Goal: Obtain resource: Download file/media

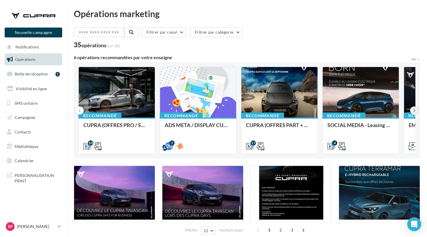
click at [417, 109] on button at bounding box center [414, 110] width 8 height 8
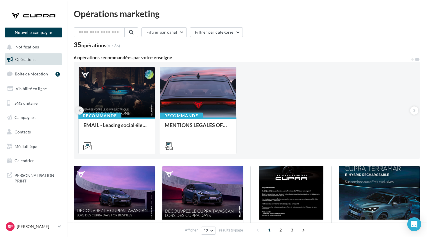
click at [78, 109] on icon at bounding box center [79, 111] width 3 height 6
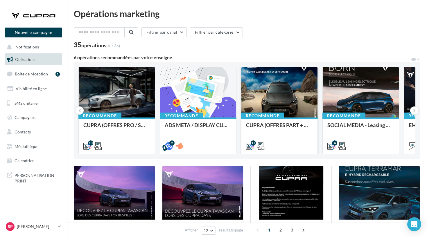
click at [265, 122] on div "Recommandé CUPRA (OFFRES PART + CUPRA DAYS / SEPT) - SOCIAL MEDIA" at bounding box center [279, 136] width 76 height 36
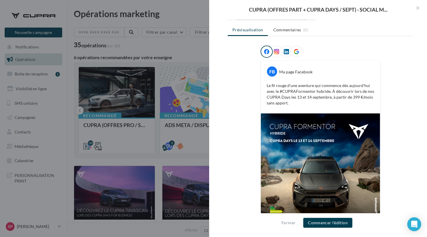
scroll to position [39, 0]
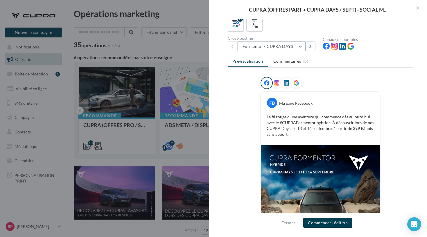
click at [269, 43] on button "Formentor - CUPRA DAYS" at bounding box center [271, 46] width 68 height 10
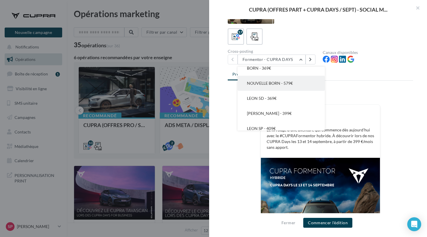
scroll to position [158, 0]
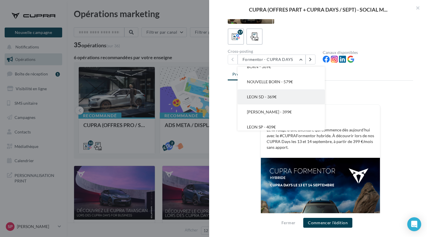
click at [288, 97] on button "LEON 5D - 369€" at bounding box center [280, 96] width 87 height 15
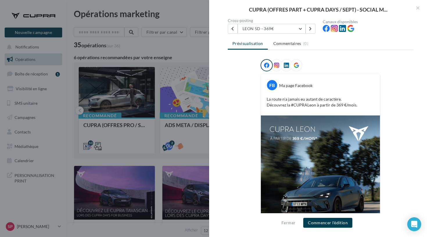
scroll to position [56, 0]
click at [255, 31] on button "LEON 5D - 369€" at bounding box center [271, 29] width 68 height 10
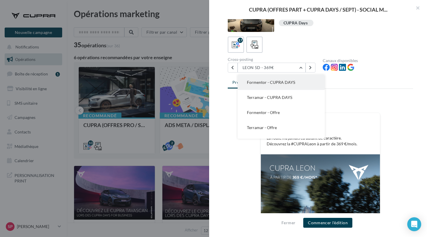
scroll to position [14, 0]
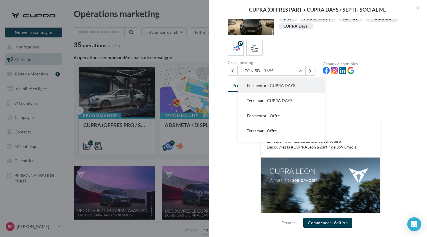
click at [261, 89] on button "Formentor - CUPRA DAYS" at bounding box center [280, 85] width 87 height 15
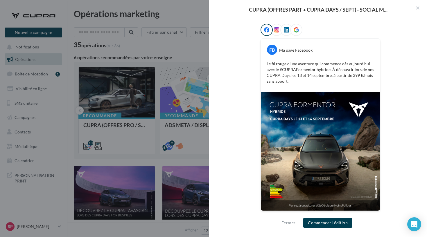
scroll to position [91, 0]
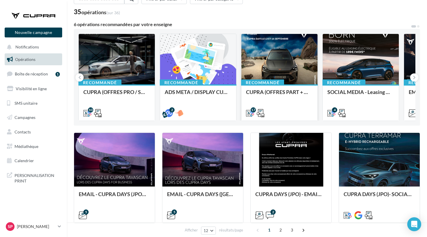
scroll to position [43, 0]
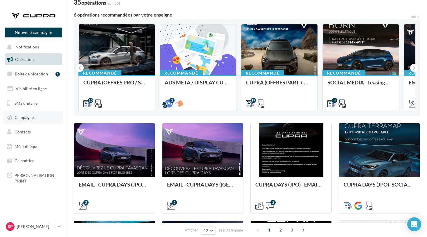
click at [35, 120] on link "Campagnes" at bounding box center [33, 117] width 60 height 12
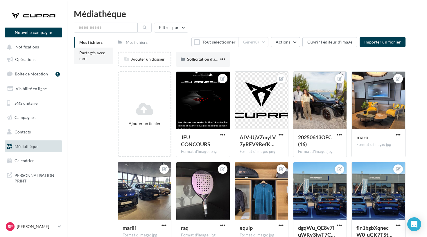
click at [88, 54] on span "Partagés avec moi" at bounding box center [92, 55] width 26 height 11
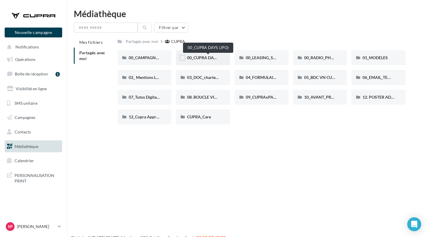
click at [212, 57] on span "00_CUPRA DAYS (JPO)" at bounding box center [208, 57] width 42 height 5
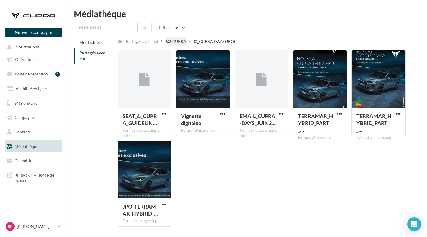
click at [180, 42] on div "CUPRA" at bounding box center [179, 42] width 14 height 6
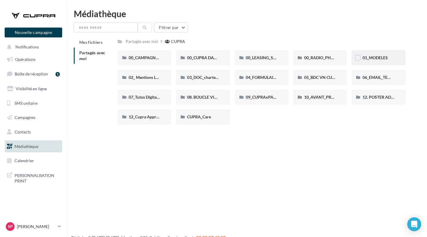
click at [368, 52] on div "01_MODELES" at bounding box center [378, 57] width 54 height 15
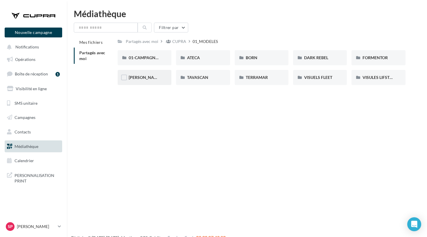
click at [139, 82] on div "[PERSON_NAME]" at bounding box center [145, 77] width 54 height 15
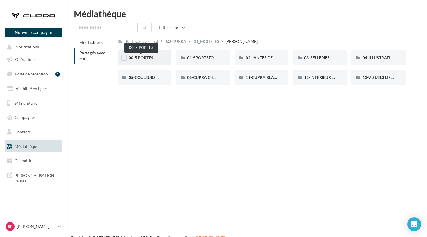
click at [152, 59] on span "00-5 PORTES" at bounding box center [141, 57] width 25 height 5
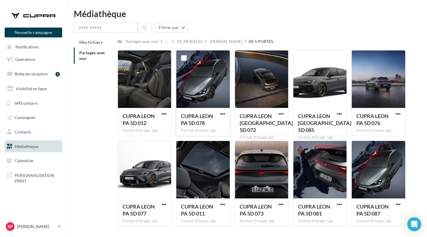
click at [221, 113] on span "button" at bounding box center [222, 113] width 5 height 5
click at [208, 128] on button "Télécharger" at bounding box center [197, 125] width 58 height 15
click at [41, 225] on p "[PERSON_NAME]" at bounding box center [36, 227] width 39 height 6
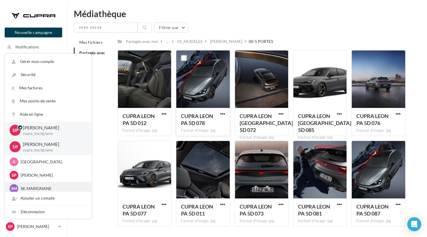
click at [44, 191] on div "SM SK MARIGNANE sk-mari-coz" at bounding box center [48, 188] width 77 height 9
